Goal: Transaction & Acquisition: Purchase product/service

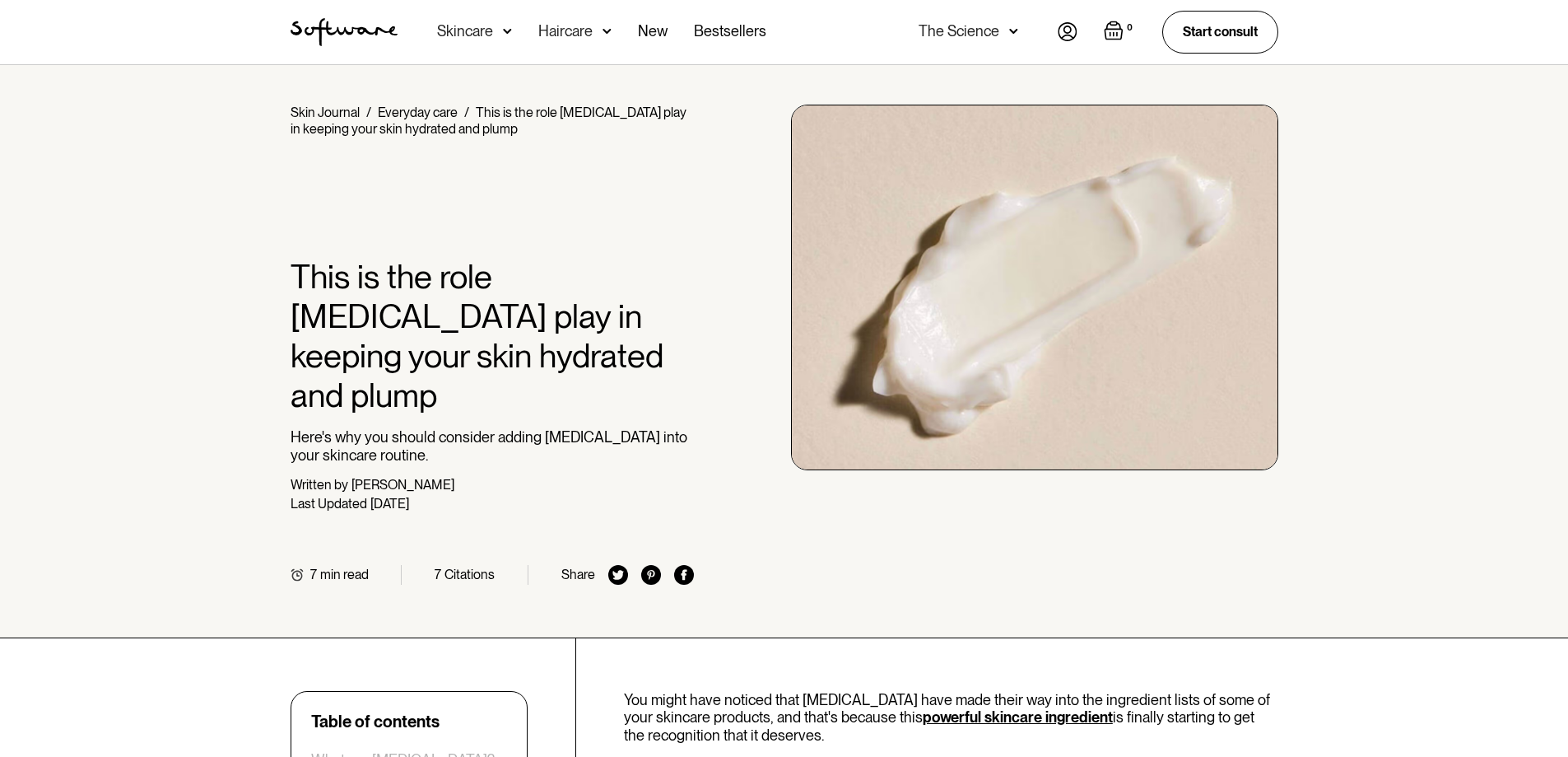
click at [484, 30] on div "Skincare" at bounding box center [464, 31] width 56 height 17
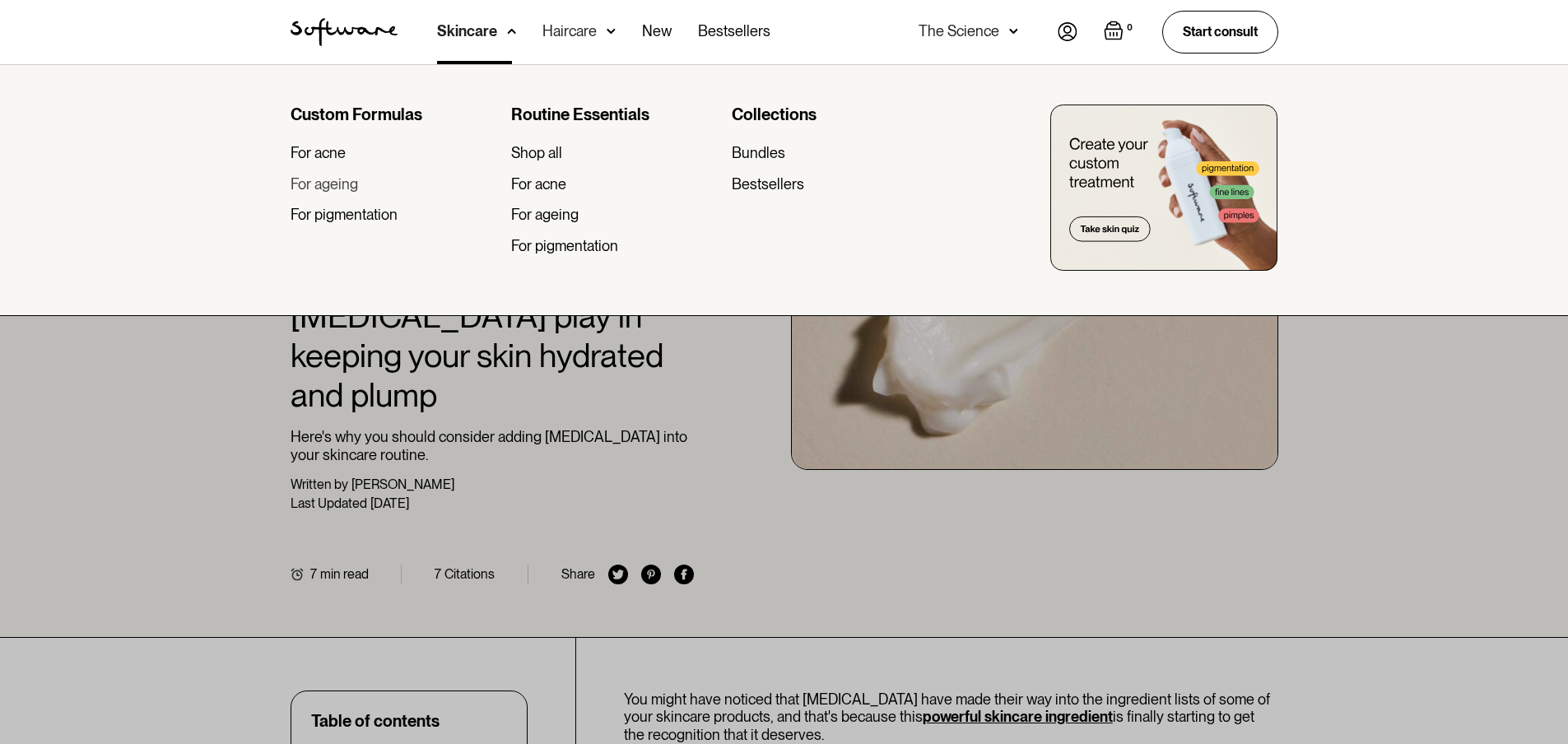
click at [350, 184] on div "For ageing" at bounding box center [324, 185] width 67 height 18
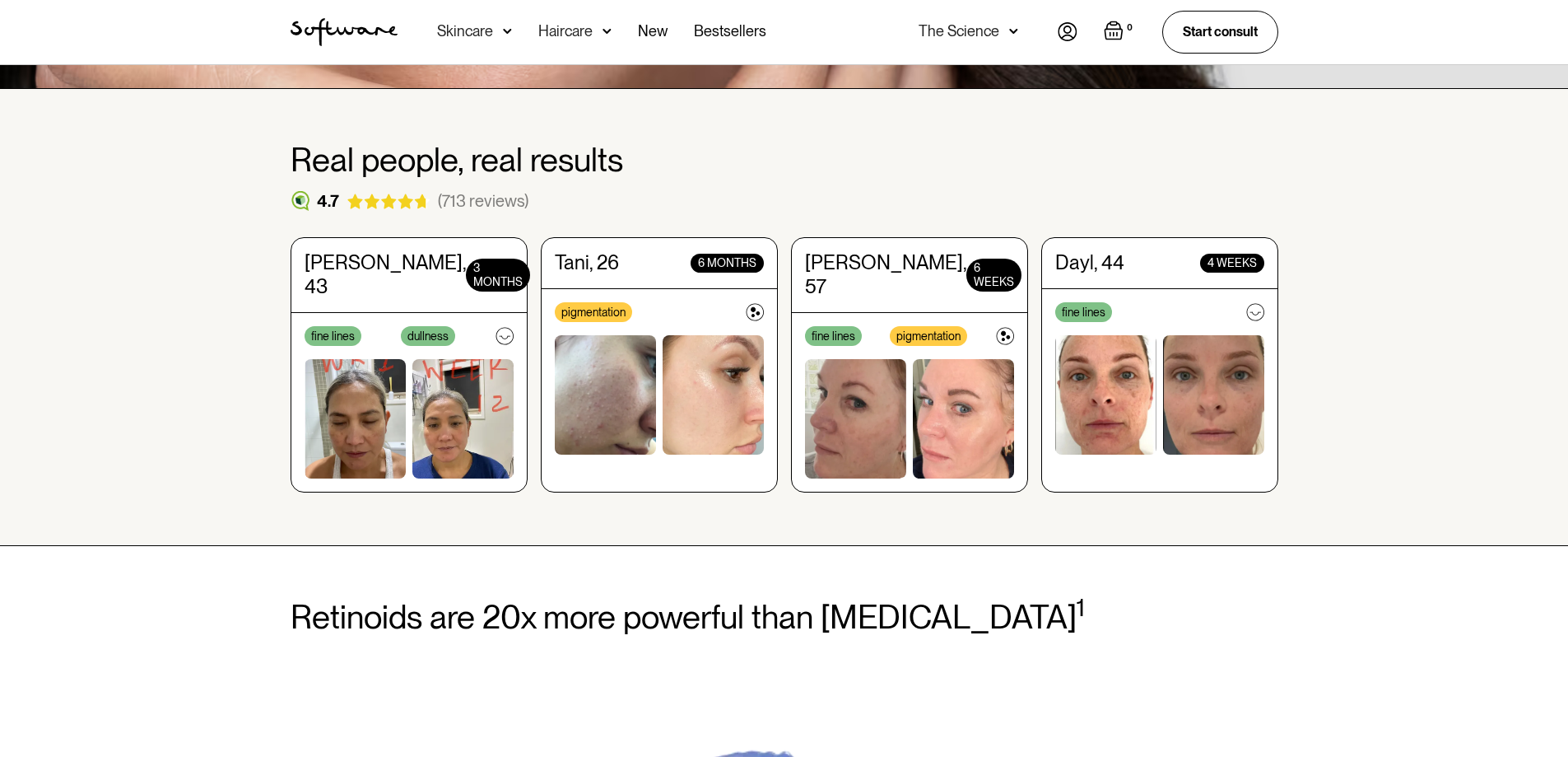
scroll to position [494, 0]
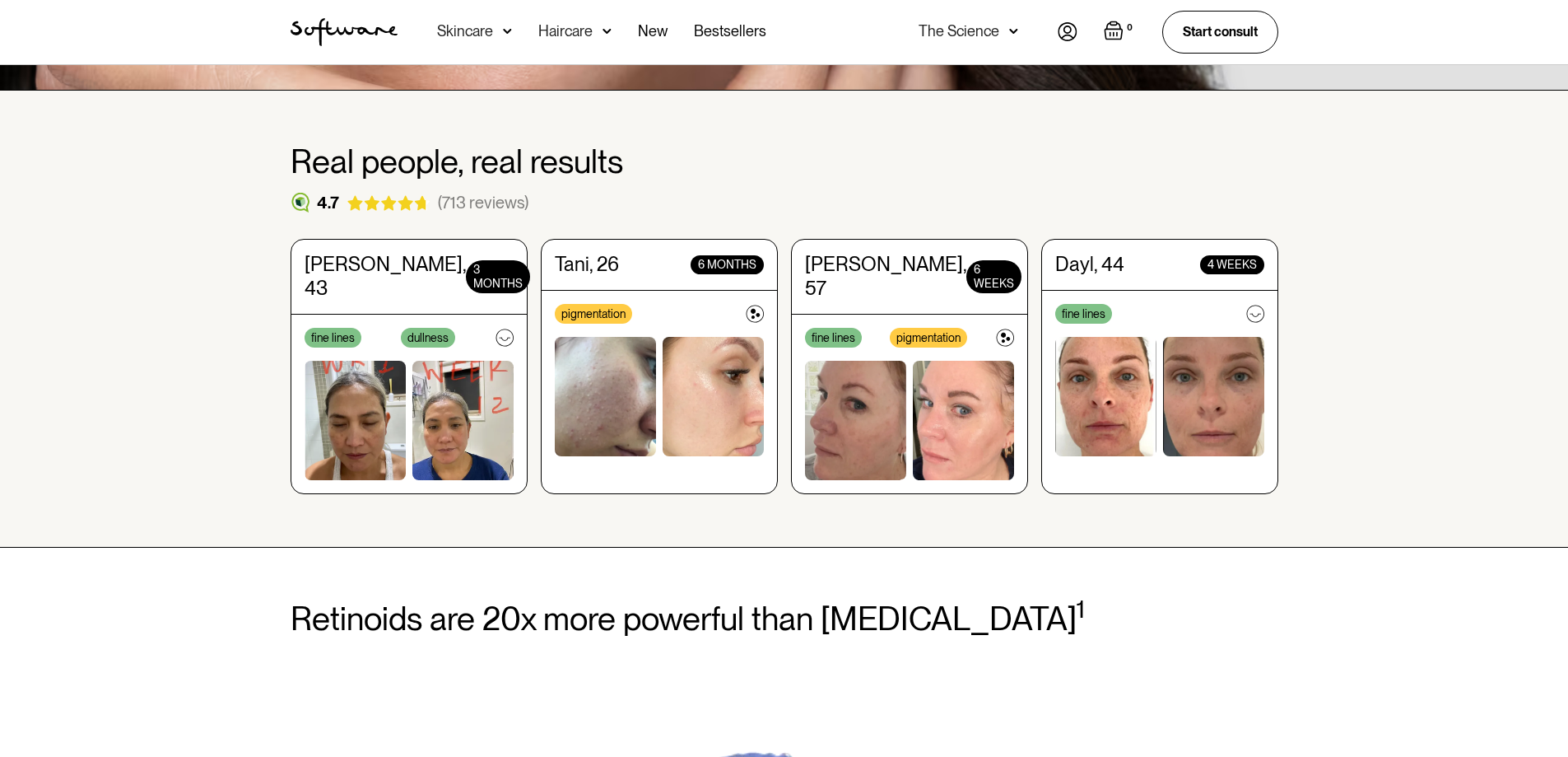
click at [356, 365] on img at bounding box center [355, 420] width 102 height 119
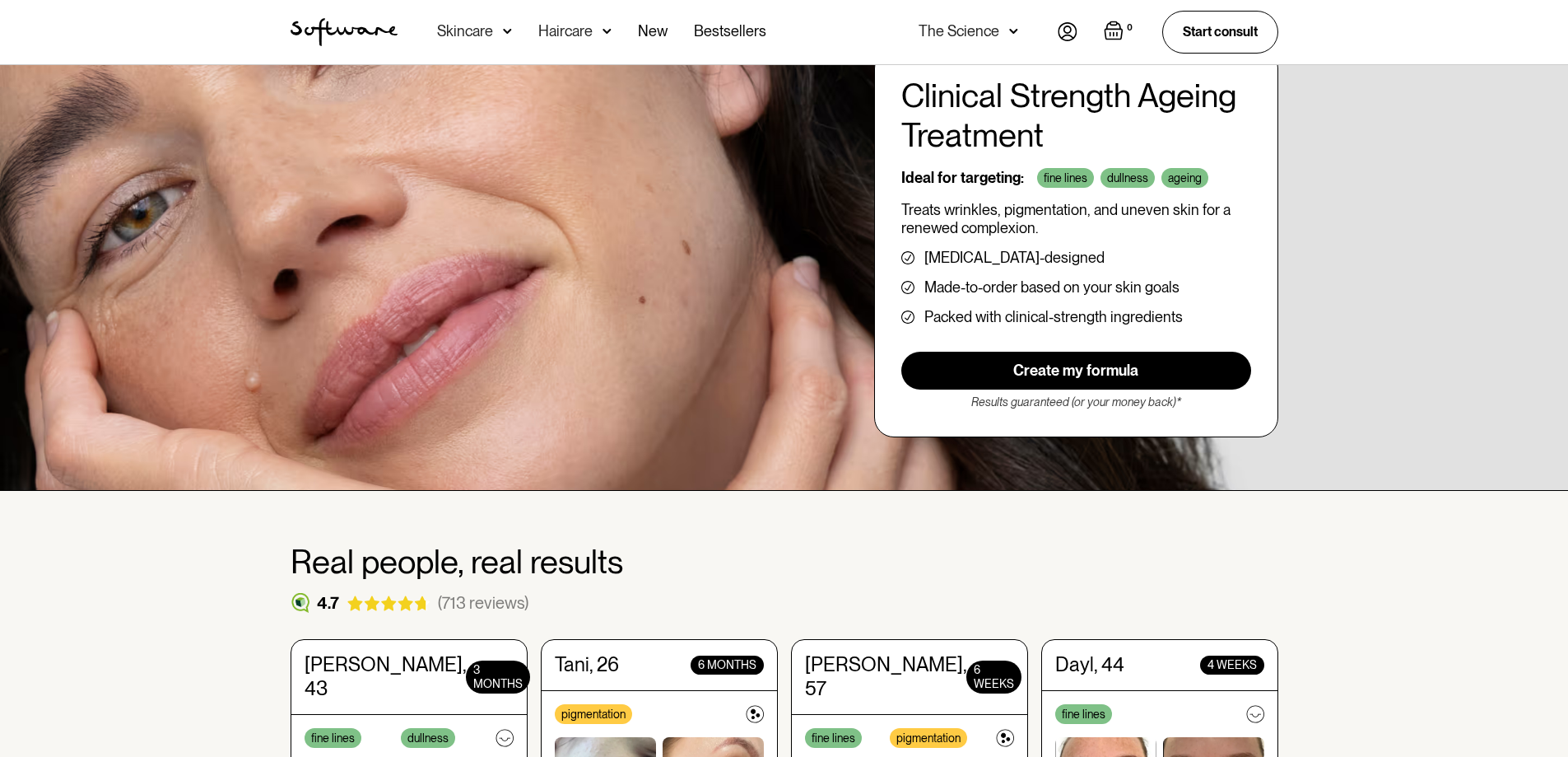
scroll to position [82, 0]
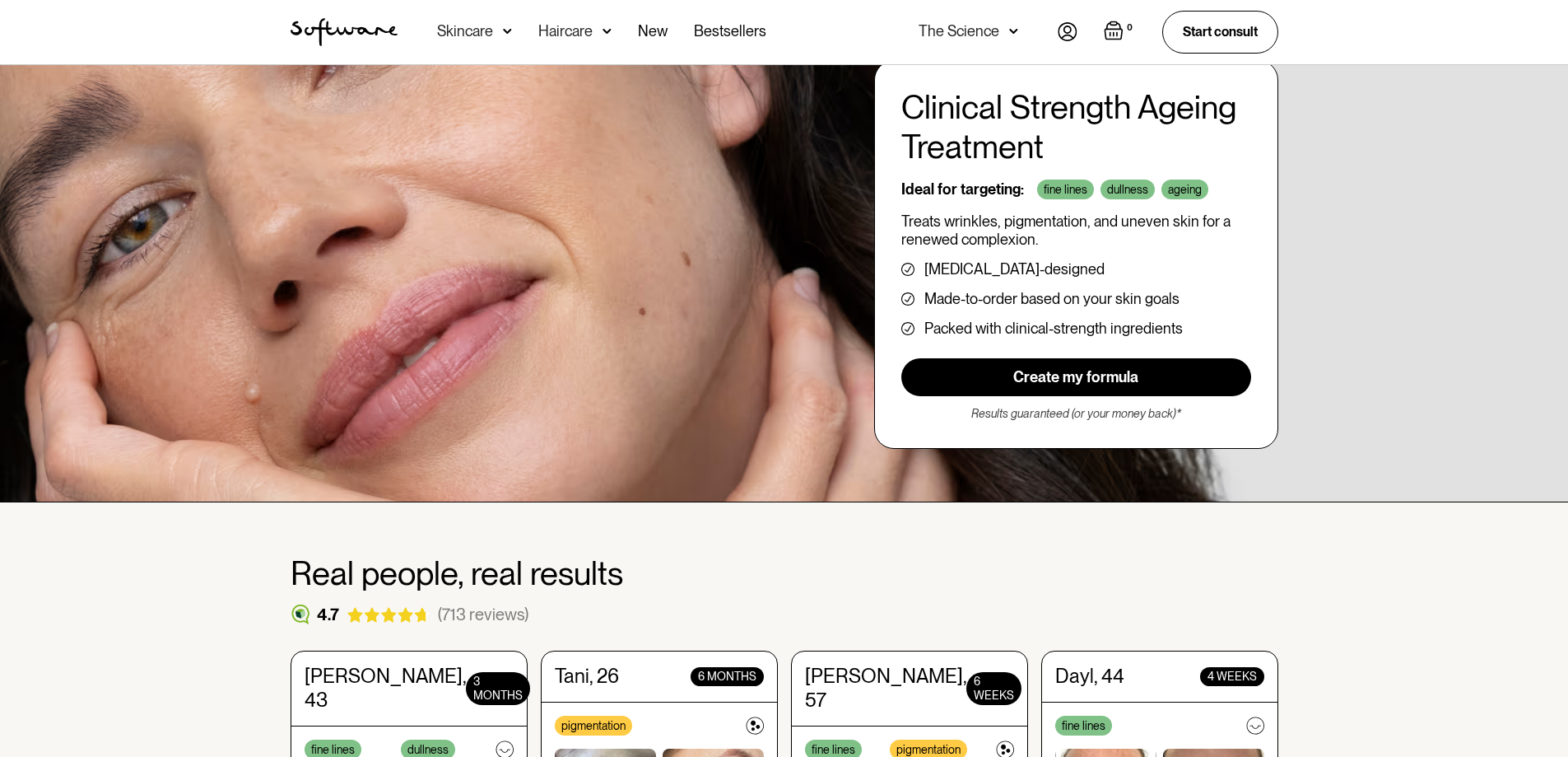
click at [1067, 376] on link "Create my formula" at bounding box center [1076, 376] width 349 height 38
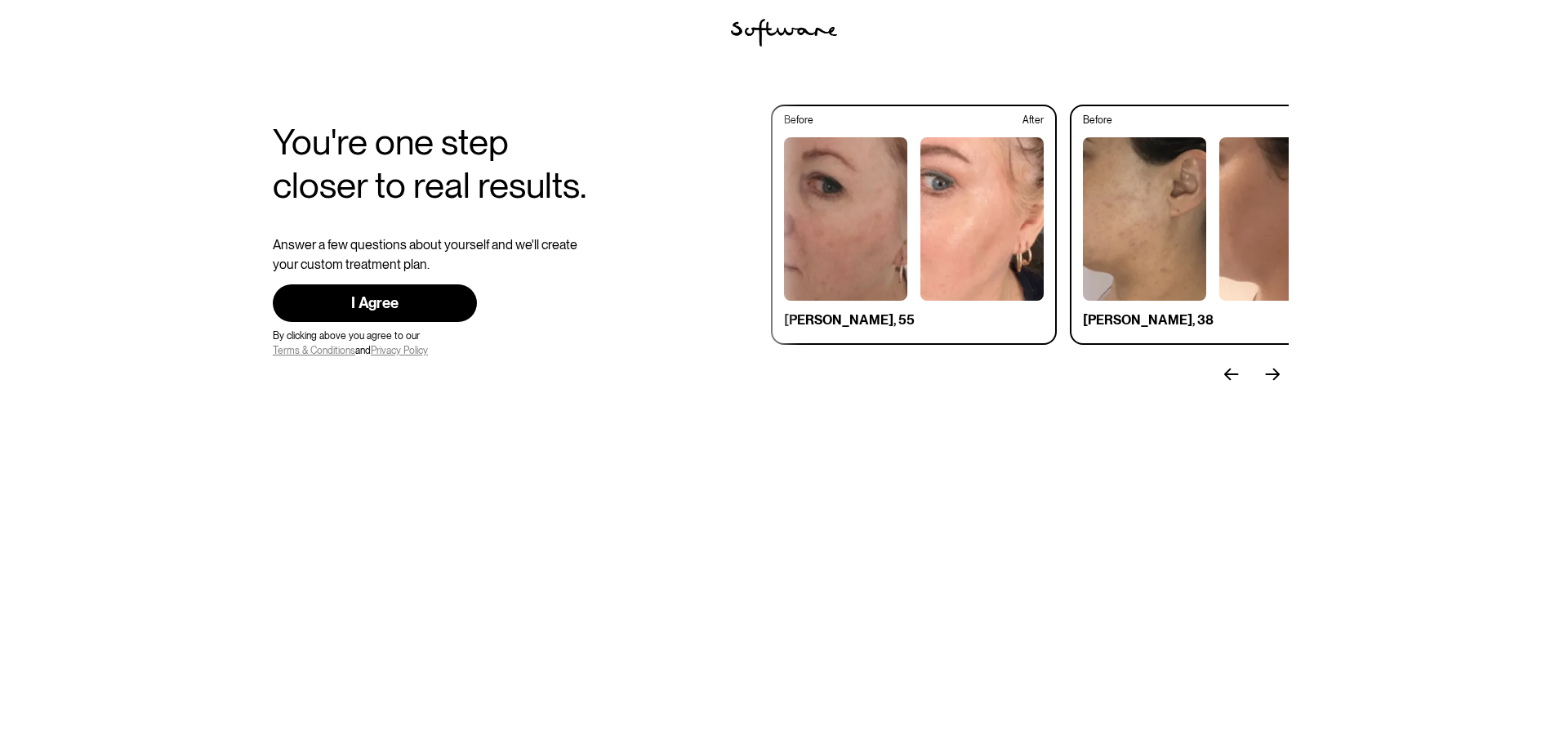
click at [1277, 372] on img "next slide" at bounding box center [1273, 374] width 15 height 13
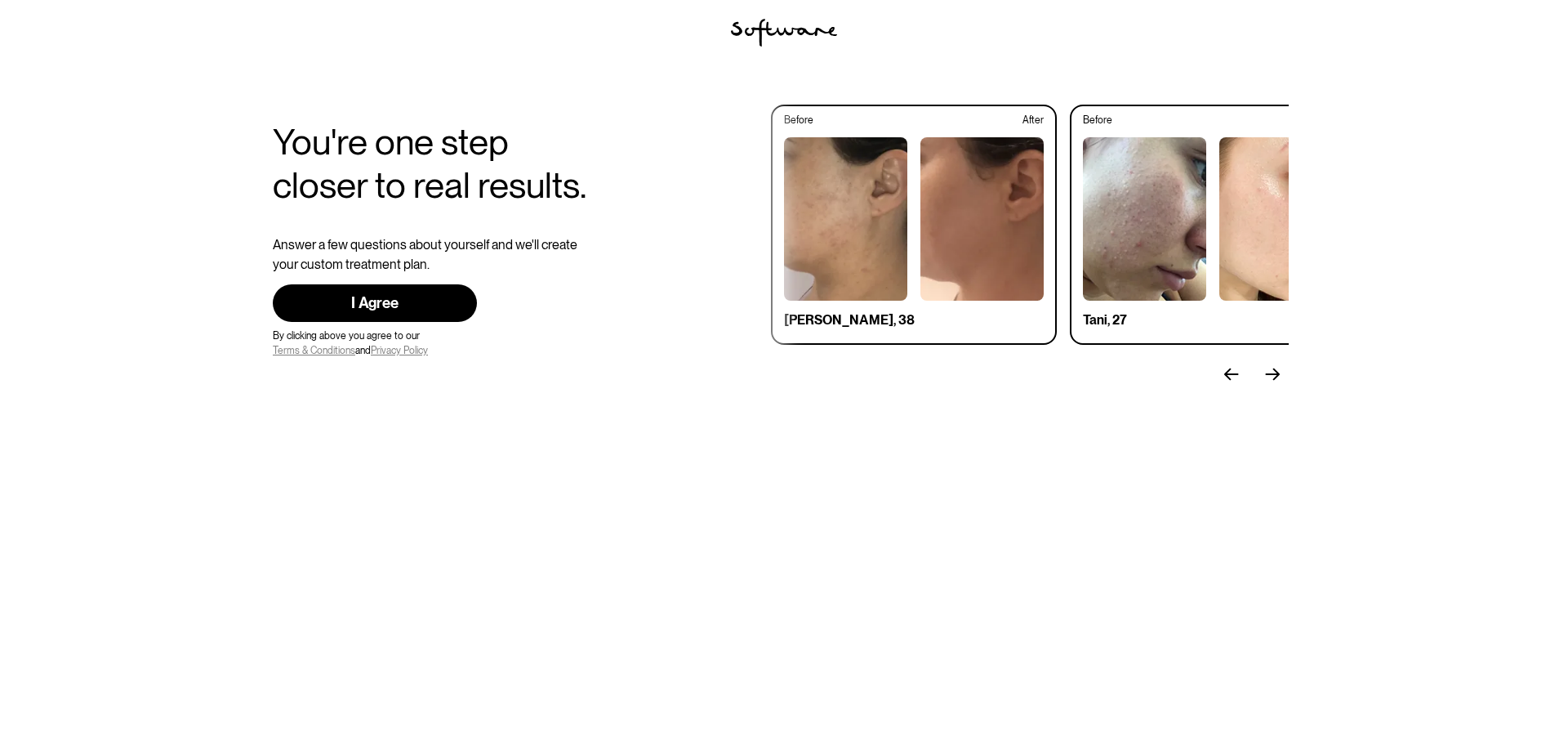
click at [1278, 372] on img "next slide" at bounding box center [1273, 374] width 15 height 13
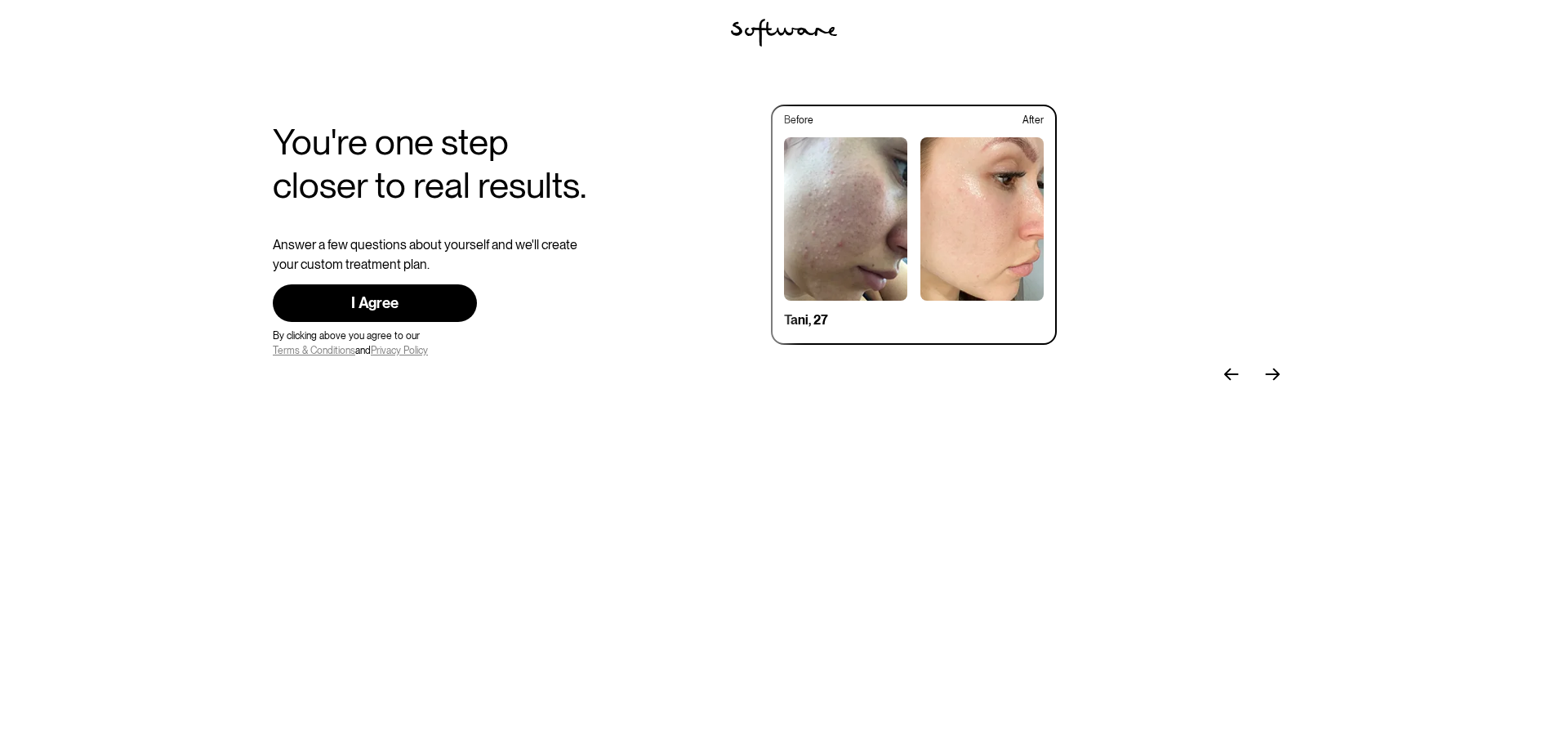
click at [1278, 372] on img "next slide" at bounding box center [1273, 374] width 15 height 13
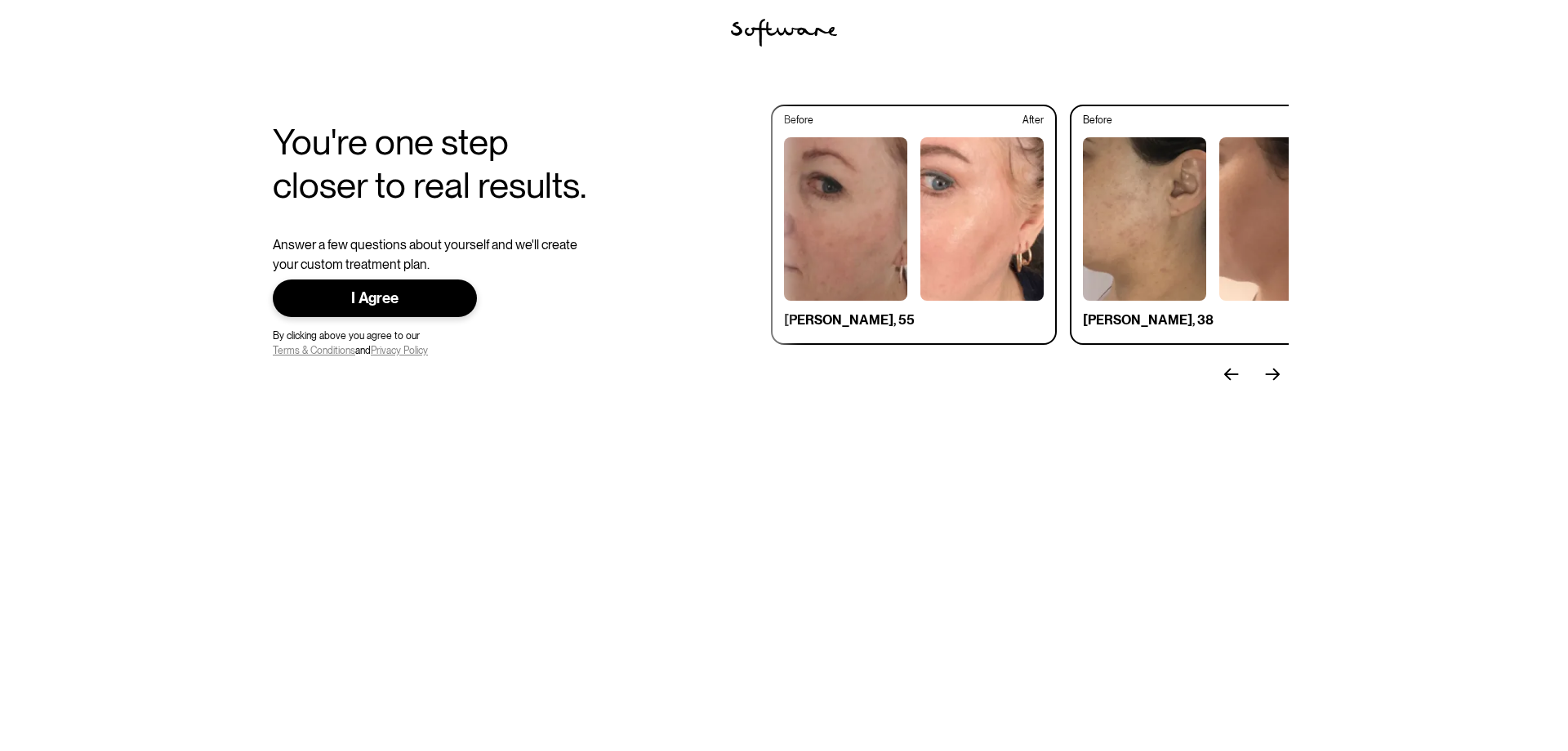
click at [358, 300] on div "I Agree" at bounding box center [375, 298] width 152 height 19
